Goal: Find specific page/section: Find specific page/section

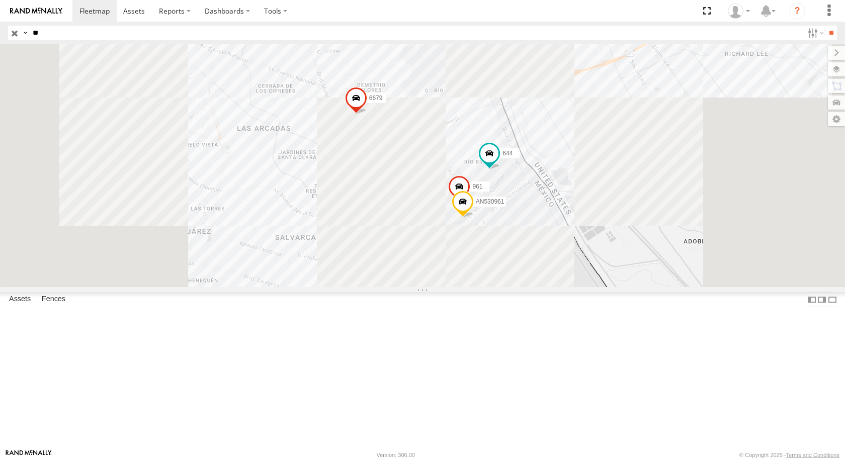
type input "*"
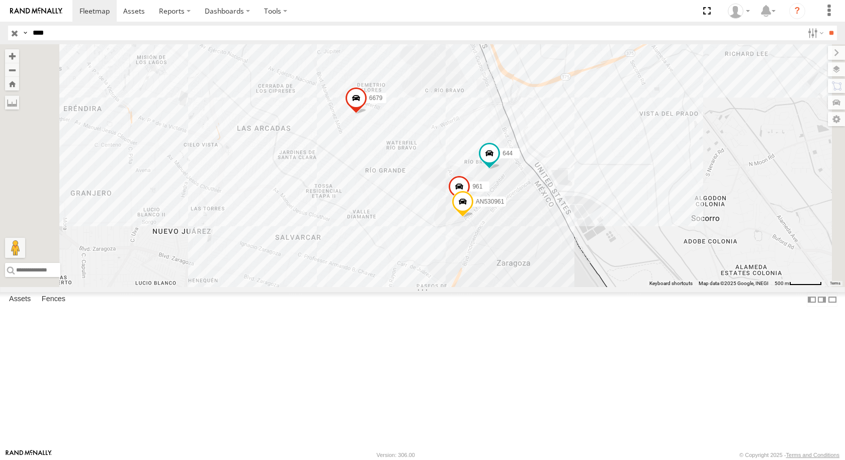
type input "****"
click at [826, 26] on input "**" at bounding box center [832, 33] width 12 height 15
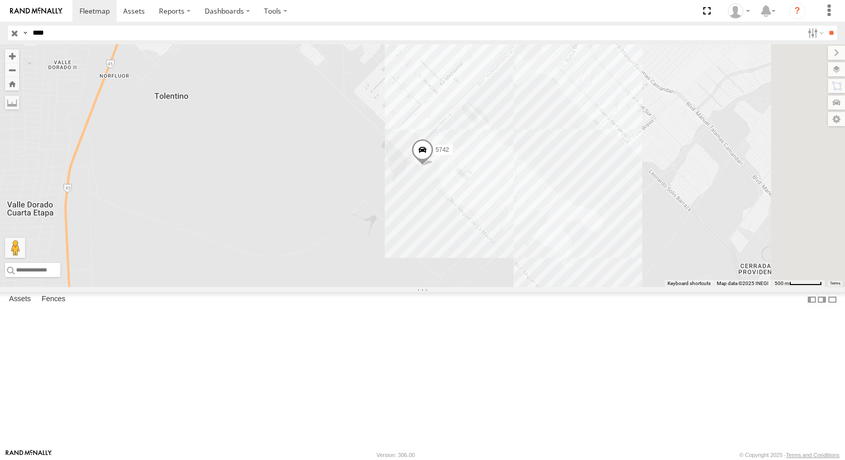
click at [0, 0] on div "BASE 7" at bounding box center [0, 0] width 0 height 0
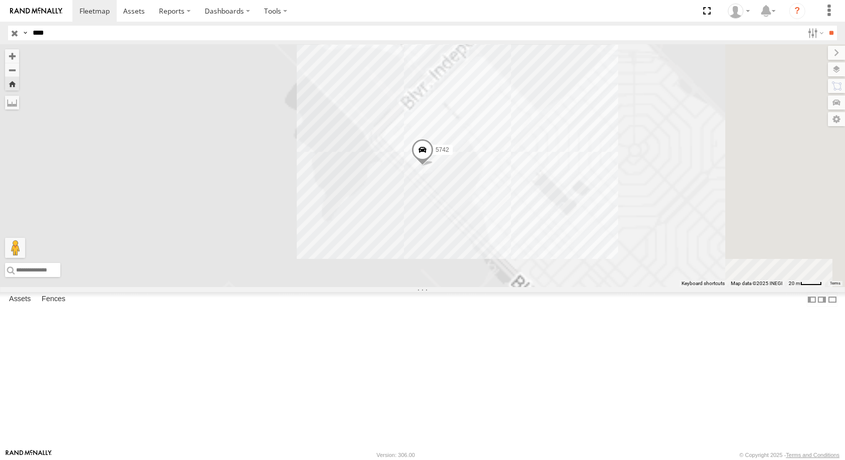
click at [434, 166] on span at bounding box center [423, 152] width 22 height 27
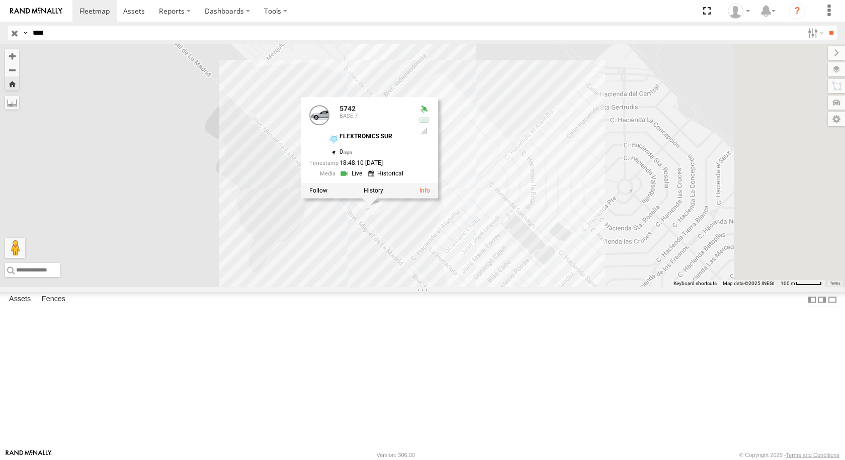
drag, startPoint x: 687, startPoint y: 208, endPoint x: 593, endPoint y: 268, distance: 111.8
click at [593, 268] on div "5742 5742 BASE 7 FLEXTRONICS SUR 31.57323 , -106.40713 0 18:48:10 [DATE]" at bounding box center [422, 165] width 845 height 243
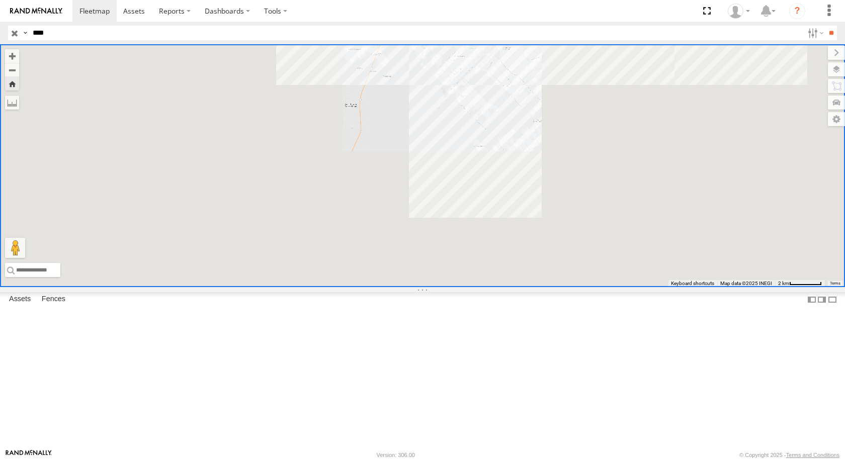
drag, startPoint x: 633, startPoint y: 146, endPoint x: 548, endPoint y: 196, distance: 97.9
click at [569, 194] on div at bounding box center [422, 165] width 845 height 243
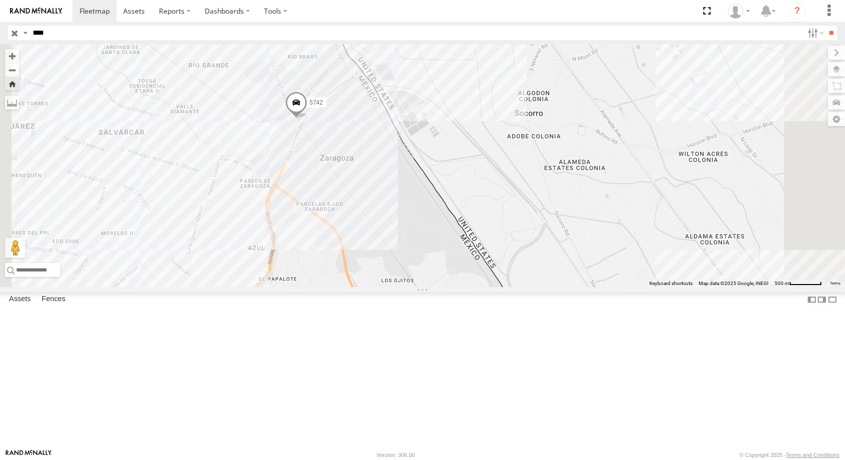
drag, startPoint x: 470, startPoint y: 166, endPoint x: 456, endPoint y: 198, distance: 35.6
click at [456, 198] on div "5742" at bounding box center [422, 165] width 845 height 243
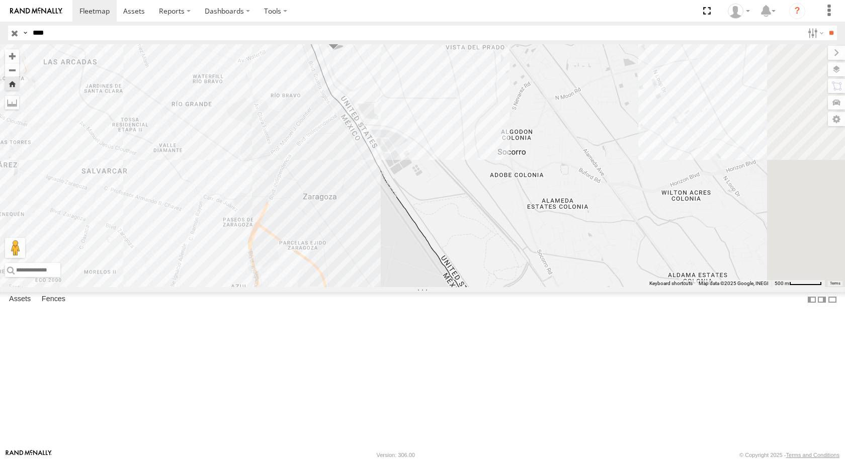
click at [345, 50] on span at bounding box center [334, 36] width 22 height 27
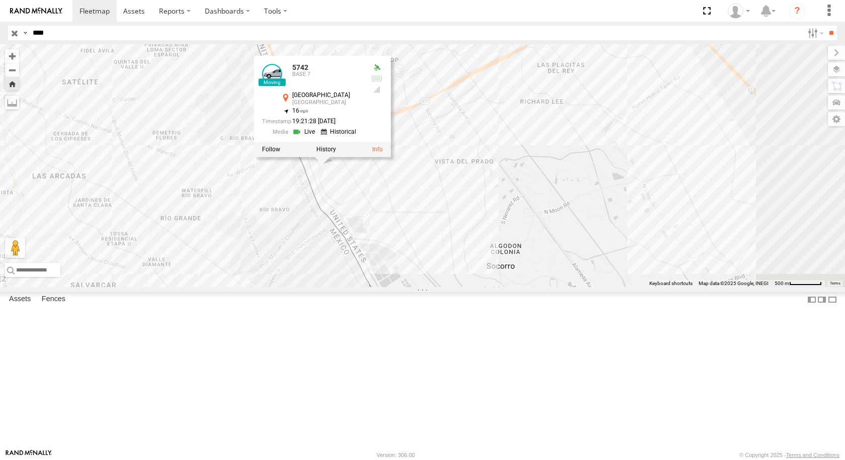
drag, startPoint x: 475, startPoint y: 179, endPoint x: 463, endPoint y: 295, distance: 116.8
click at [463, 287] on div "5742 5742 BASE [GEOGRAPHIC_DATA] 31.66932 , -106.33375 16 19:21:28 [DATE]" at bounding box center [422, 165] width 845 height 243
click at [473, 287] on div "5742 5742 BASE [GEOGRAPHIC_DATA] 31.66932 , -106.33375 16 19:21:28 [DATE]" at bounding box center [422, 165] width 845 height 243
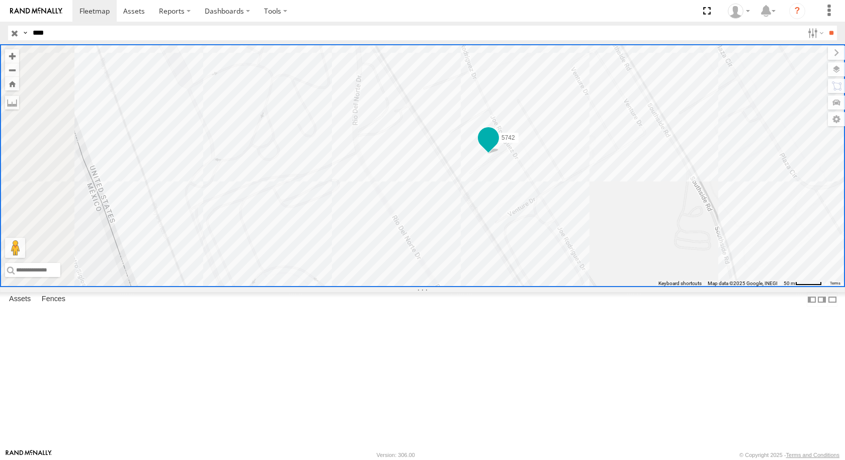
click at [498, 147] on span at bounding box center [489, 138] width 18 height 18
